Goal: Subscribe to service/newsletter

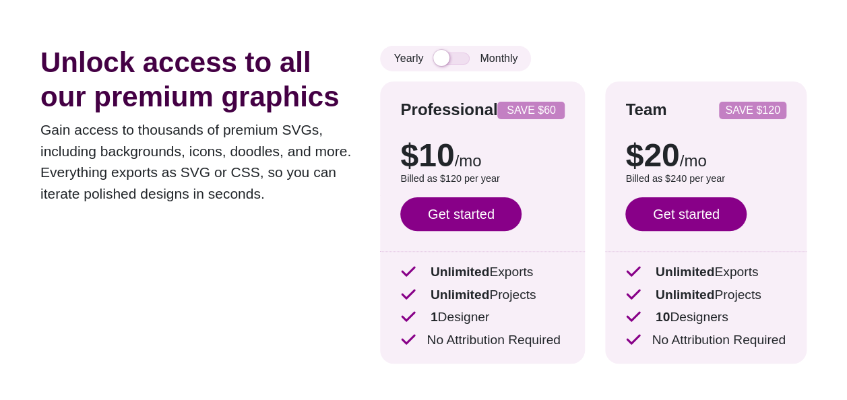
scroll to position [67, 0]
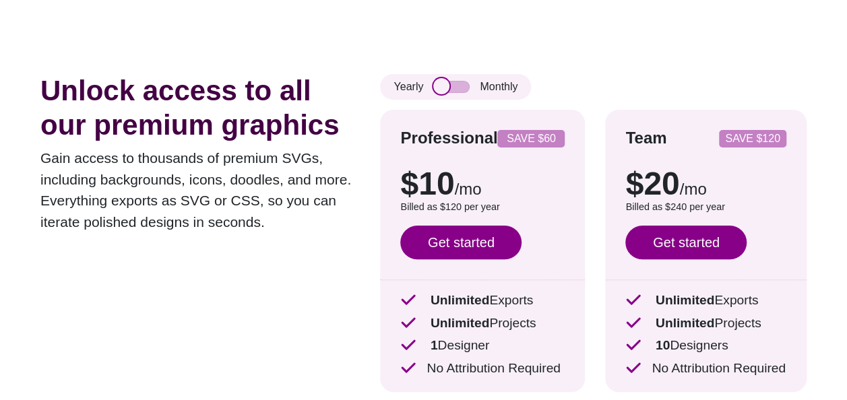
click at [447, 90] on input "checkbox" at bounding box center [451, 87] width 36 height 12
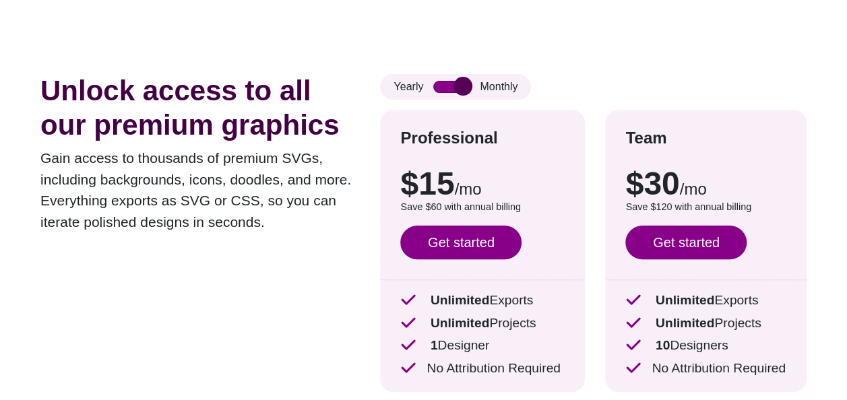
click at [447, 90] on input "checkbox" at bounding box center [451, 87] width 36 height 12
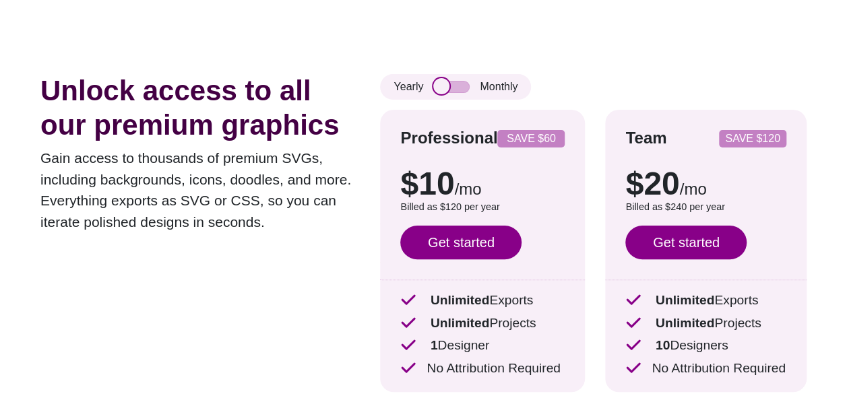
click at [447, 90] on input "checkbox" at bounding box center [451, 87] width 36 height 12
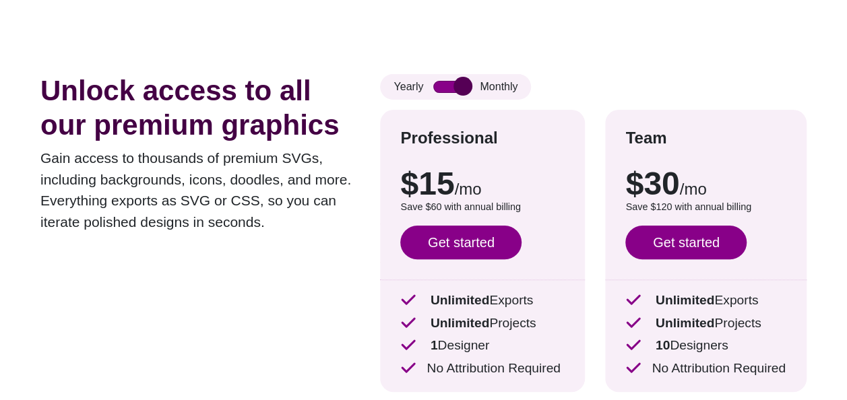
click at [447, 90] on input "checkbox" at bounding box center [451, 87] width 36 height 12
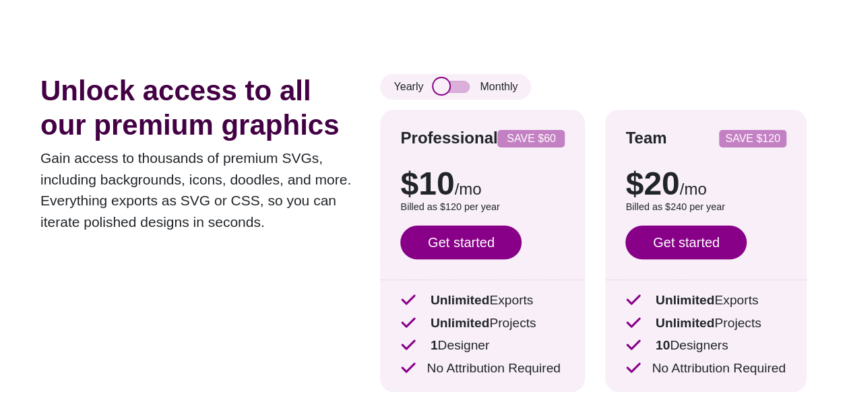
click at [447, 90] on input "checkbox" at bounding box center [451, 87] width 36 height 12
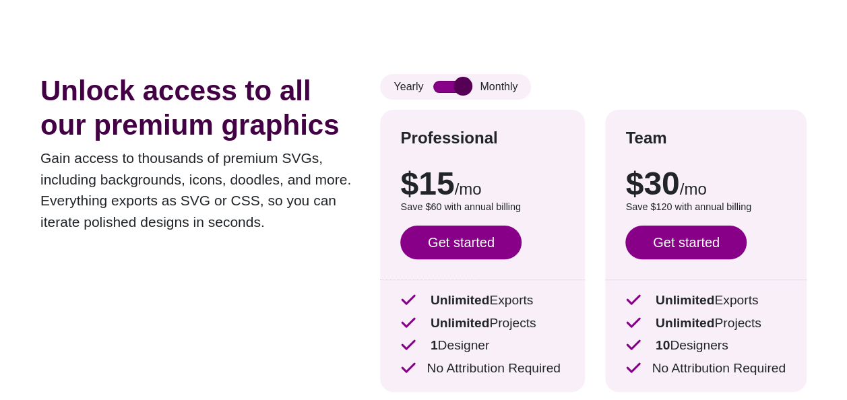
click at [447, 90] on input "checkbox" at bounding box center [451, 87] width 36 height 12
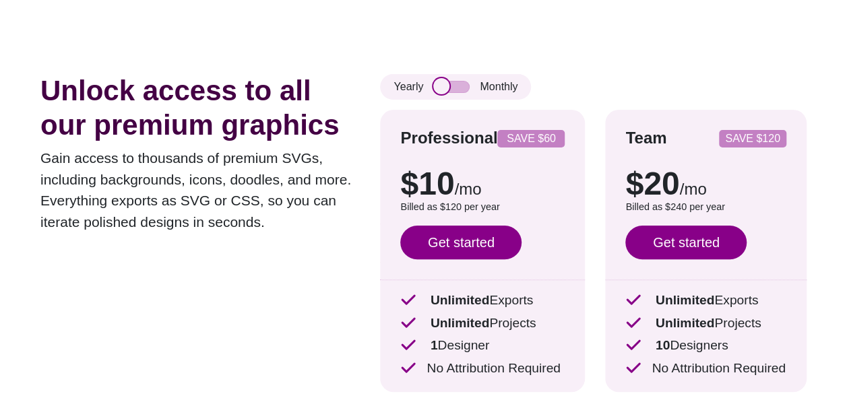
click at [447, 90] on input "checkbox" at bounding box center [451, 87] width 36 height 12
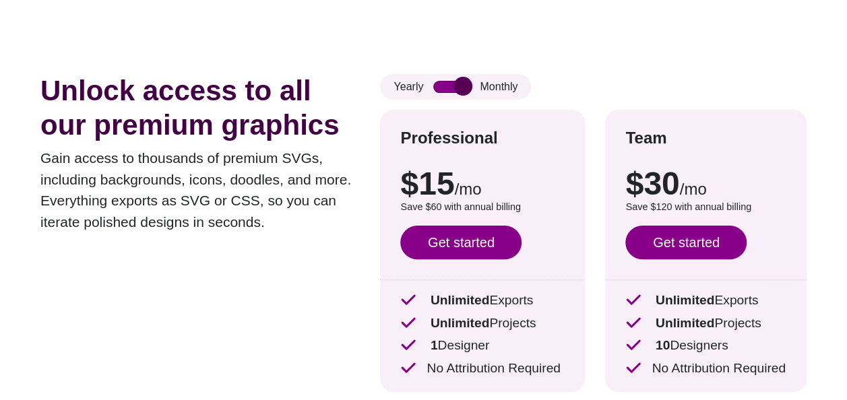
click at [447, 90] on input "checkbox" at bounding box center [451, 87] width 36 height 12
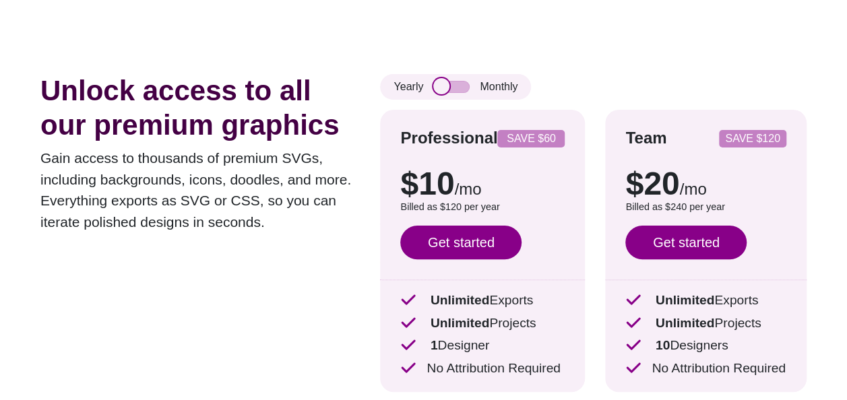
click at [447, 90] on input "checkbox" at bounding box center [451, 87] width 36 height 12
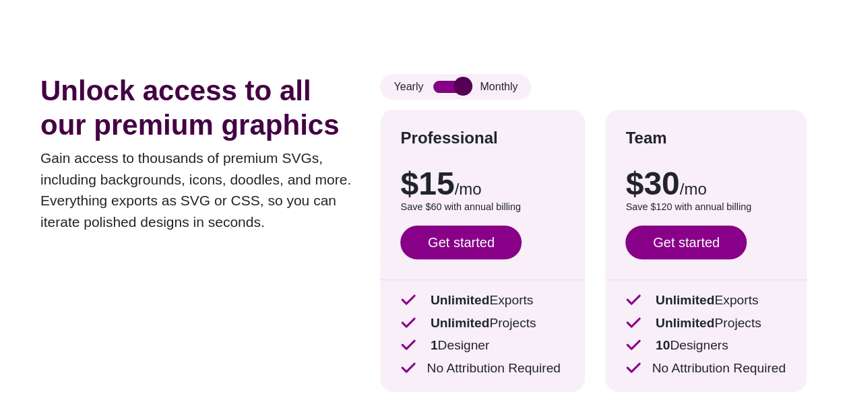
click at [447, 90] on input "checkbox" at bounding box center [451, 87] width 36 height 12
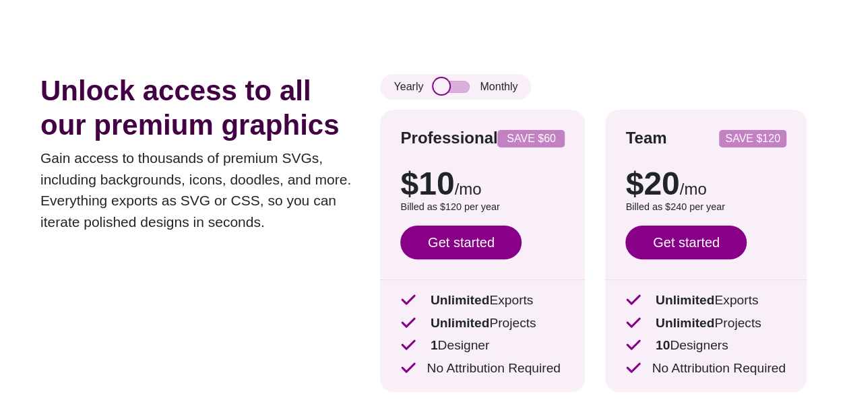
click at [447, 90] on input "checkbox" at bounding box center [451, 87] width 36 height 12
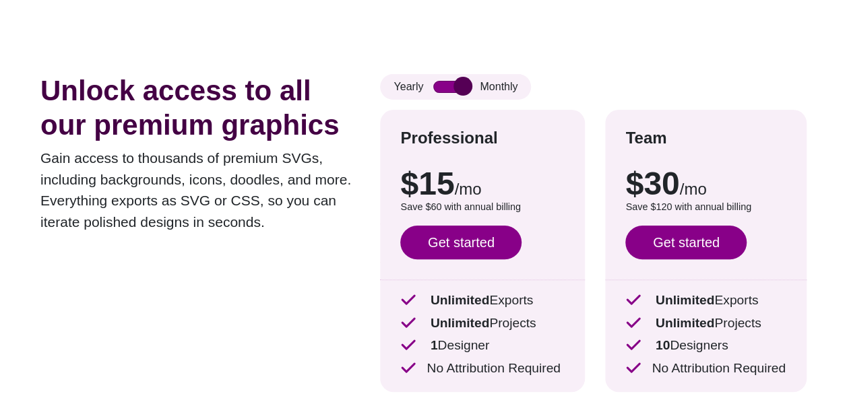
click at [447, 90] on input "checkbox" at bounding box center [451, 87] width 36 height 12
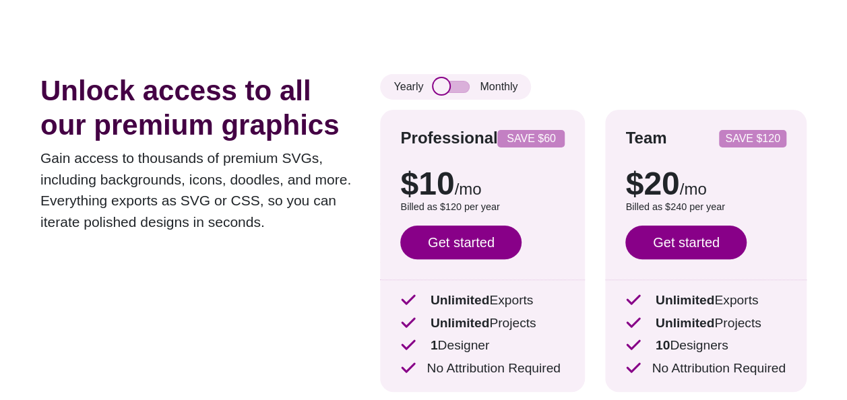
click at [447, 90] on input "checkbox" at bounding box center [451, 87] width 36 height 12
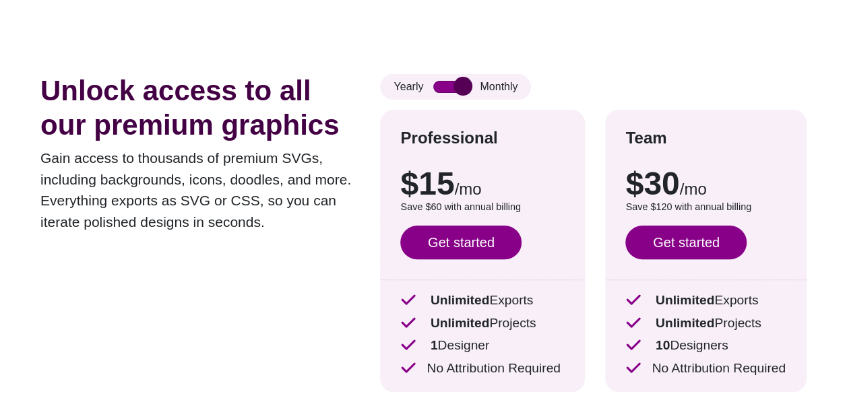
click at [447, 90] on input "checkbox" at bounding box center [451, 87] width 36 height 12
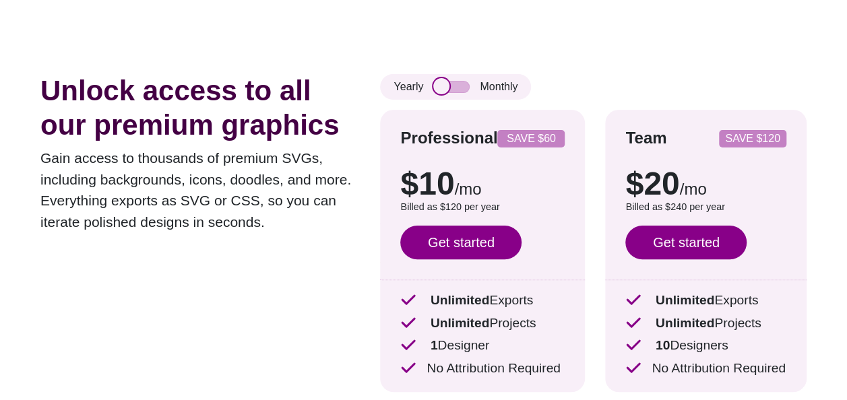
click at [447, 90] on input "checkbox" at bounding box center [451, 87] width 36 height 12
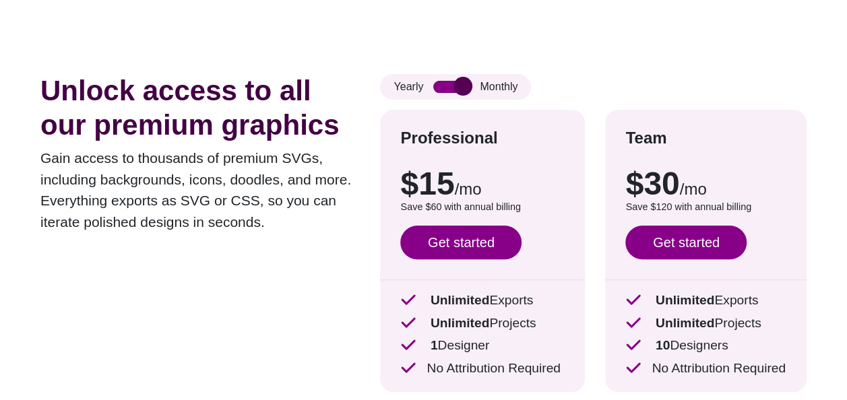
click at [447, 90] on input "checkbox" at bounding box center [451, 87] width 36 height 12
checkbox input "false"
